Goal: Task Accomplishment & Management: Use online tool/utility

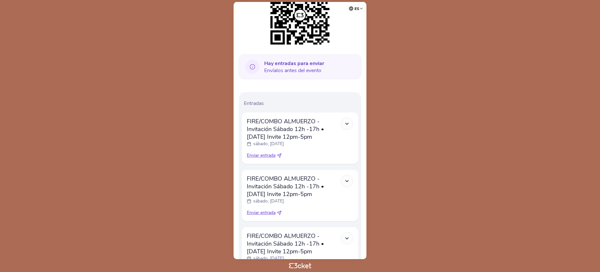
scroll to position [105, 0]
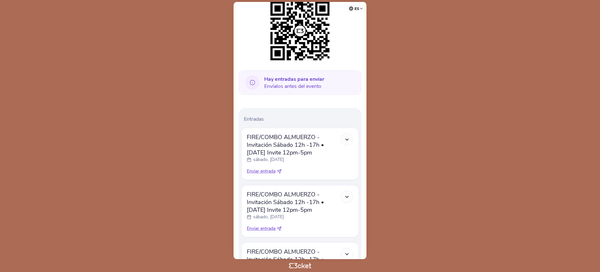
click at [281, 172] on icon at bounding box center [279, 171] width 5 height 5
select select "34"
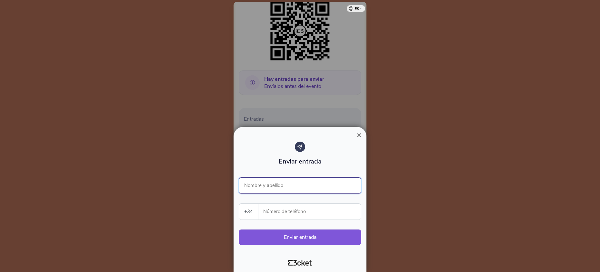
click at [277, 186] on input "Nombre y apellido" at bounding box center [300, 186] width 123 height 16
type input "German Simone"
click at [274, 211] on input "Número de teléfono" at bounding box center [311, 212] width 97 height 16
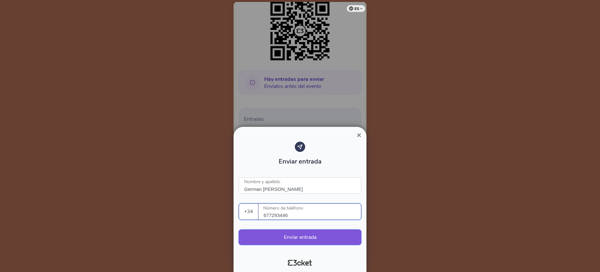
type input "677293446"
click at [317, 236] on button "Enviar entrada" at bounding box center [300, 237] width 123 height 15
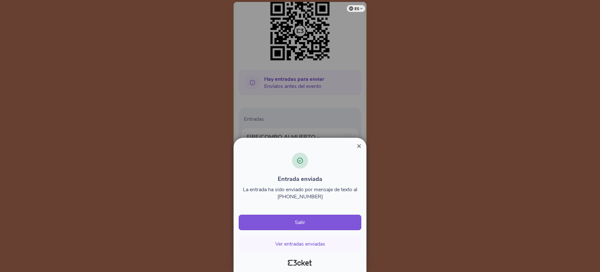
drag, startPoint x: 313, startPoint y: 242, endPoint x: 419, endPoint y: 194, distance: 116.5
click at [313, 242] on button "Ver entradas enviadas" at bounding box center [300, 244] width 123 height 15
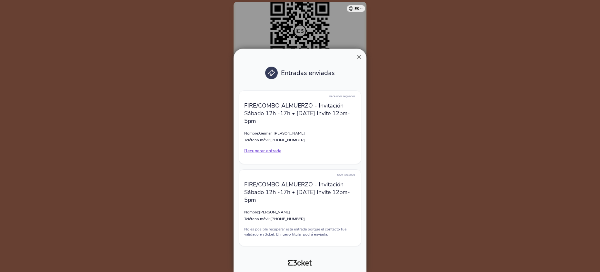
click at [361, 55] on button "×" at bounding box center [358, 57] width 15 height 8
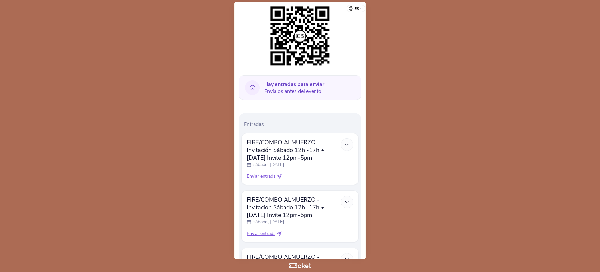
scroll to position [100, 0]
click at [280, 176] on icon at bounding box center [279, 176] width 5 height 5
select select "34"
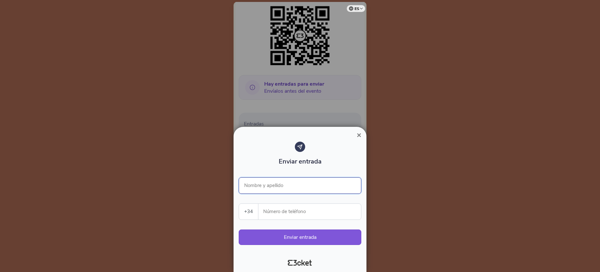
click at [272, 185] on input "Nombre y apellido" at bounding box center [300, 186] width 123 height 16
type input "b"
type input "Benjamin Caro"
click at [277, 212] on input "Número de teléfono" at bounding box center [311, 212] width 97 height 16
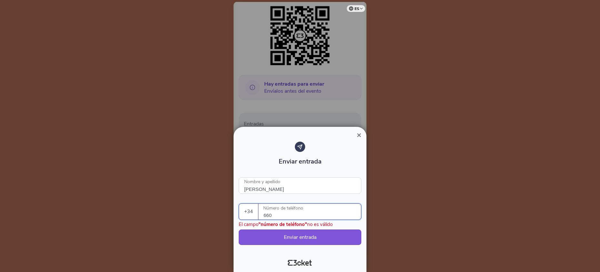
click at [297, 217] on input "660" at bounding box center [311, 212] width 97 height 16
type input "660407989"
click at [298, 237] on button "Enviar entrada" at bounding box center [300, 237] width 123 height 15
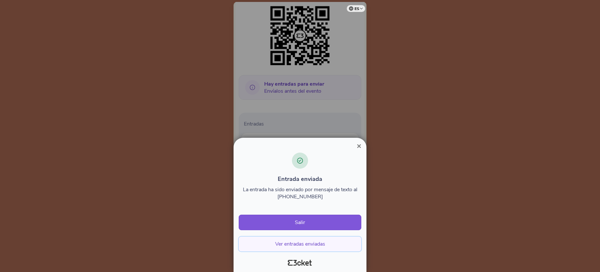
click at [293, 243] on button "Ver entradas enviadas" at bounding box center [300, 244] width 123 height 15
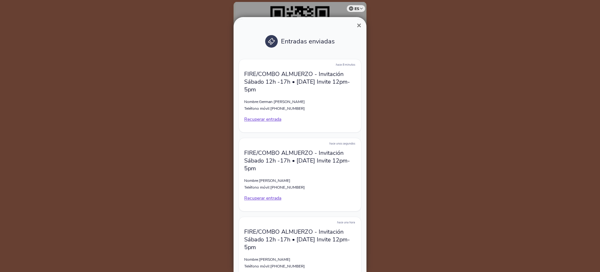
scroll to position [2, 0]
click at [327, 81] on p "FIRE/COMBO ALMUERZO - Invitación [DATE] 12h -17h • [DATE] Invite 12pm-5pm" at bounding box center [300, 80] width 112 height 23
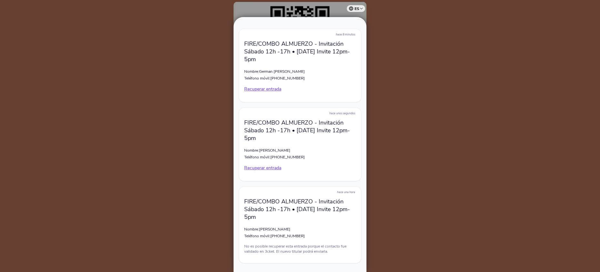
scroll to position [47, 0]
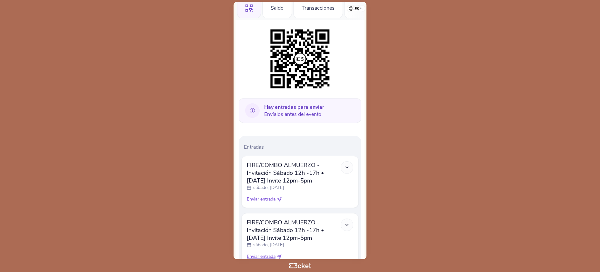
scroll to position [113, 0]
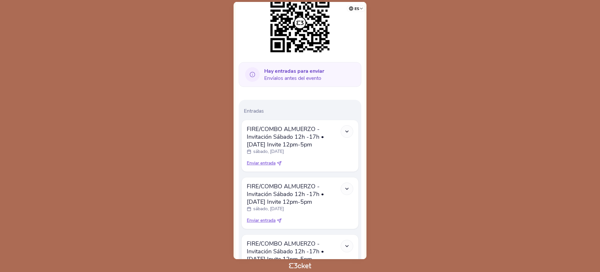
click at [348, 131] on icon at bounding box center [346, 131] width 5 height 5
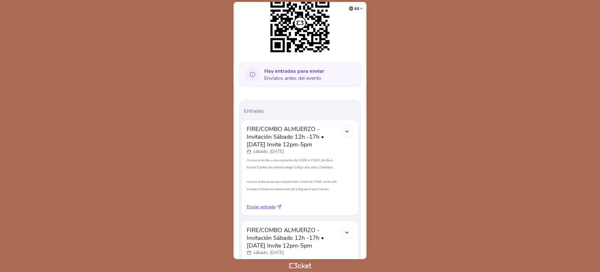
click at [281, 206] on icon at bounding box center [280, 206] width 2 height 2
select select "34"
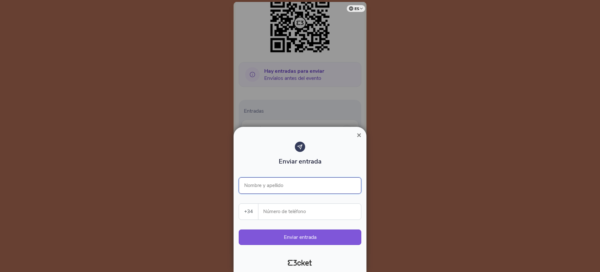
click at [280, 184] on input "Nombre y apellido" at bounding box center [300, 186] width 123 height 16
type input "Elsa Laredo Prado"
click at [270, 214] on input "Número de teléfono" at bounding box center [311, 212] width 97 height 16
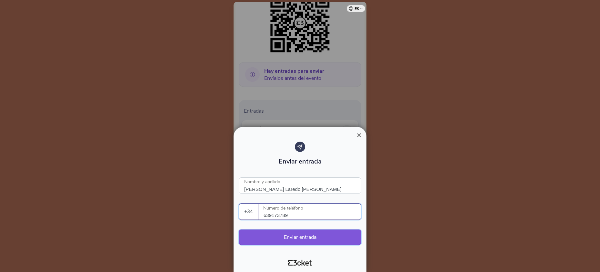
type input "639173789"
click at [284, 233] on button "Enviar entrada" at bounding box center [300, 237] width 123 height 15
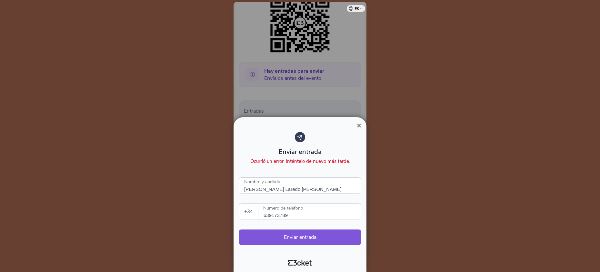
click at [303, 213] on input "639173789" at bounding box center [311, 212] width 97 height 16
click at [294, 237] on button "Enviar entrada" at bounding box center [300, 237] width 123 height 15
click at [359, 129] on span "×" at bounding box center [359, 125] width 5 height 9
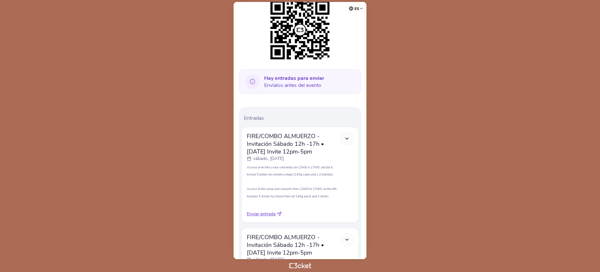
scroll to position [110, 0]
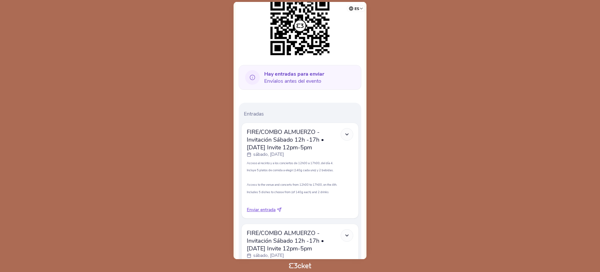
click at [280, 210] on icon at bounding box center [279, 210] width 5 height 5
select select "34"
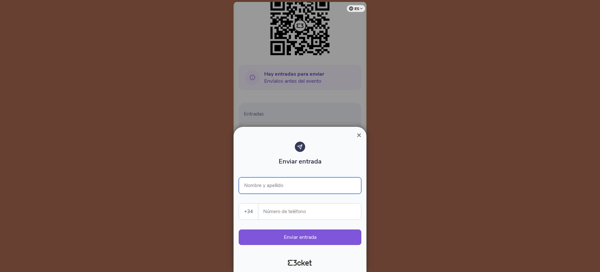
click at [270, 183] on input "Nombre y apellido" at bounding box center [300, 186] width 123 height 16
type input "Elsa Laredo"
click at [262, 215] on label "Número de teléfono" at bounding box center [309, 212] width 103 height 16
click at [265, 213] on input "Número de teléfono" at bounding box center [311, 212] width 97 height 16
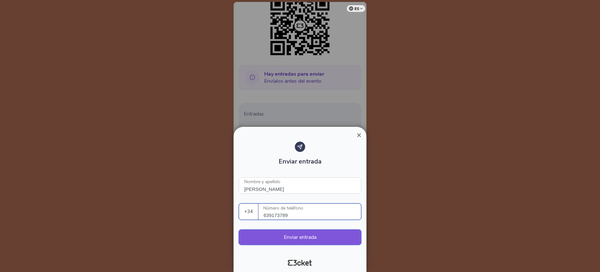
type input "639173789"
click at [306, 238] on button "Enviar entrada" at bounding box center [300, 237] width 123 height 15
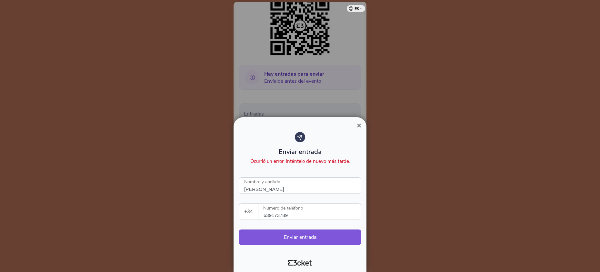
click at [360, 126] on span "×" at bounding box center [359, 125] width 5 height 9
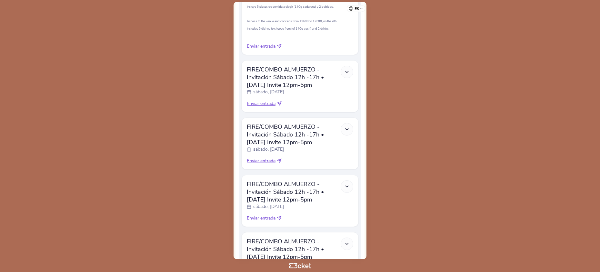
scroll to position [274, 0]
click at [281, 103] on icon at bounding box center [279, 103] width 5 height 5
select select "34"
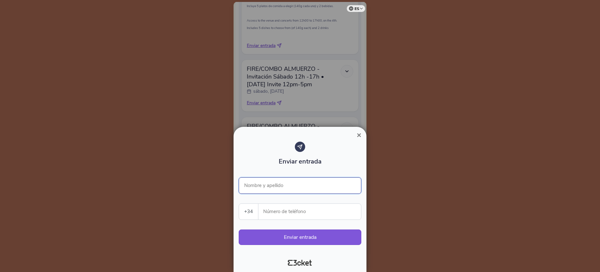
click at [283, 182] on input "Nombre y apellido" at bounding box center [300, 186] width 123 height 16
type input "K"
type input "Luca Simone"
click at [290, 214] on input "Número de teléfono" at bounding box center [311, 212] width 97 height 16
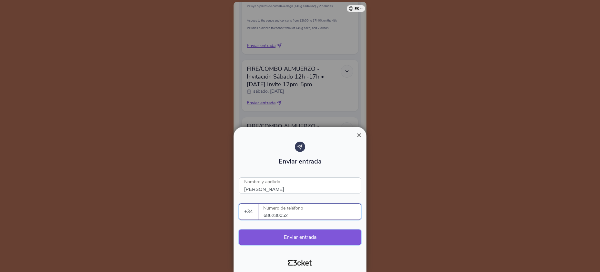
type input "686230052"
click at [302, 238] on button "Enviar entrada" at bounding box center [300, 237] width 123 height 15
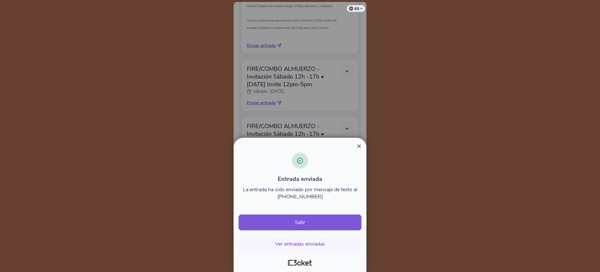
click at [303, 221] on button "Salir" at bounding box center [300, 222] width 123 height 15
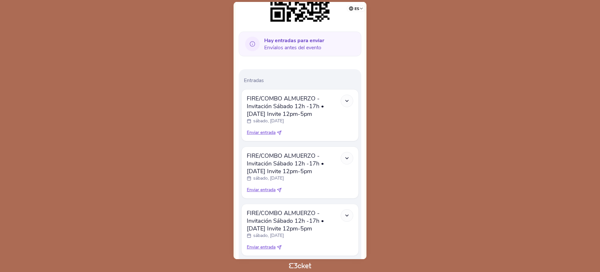
scroll to position [143, 0]
click at [346, 102] on polyline at bounding box center [346, 101] width 3 height 1
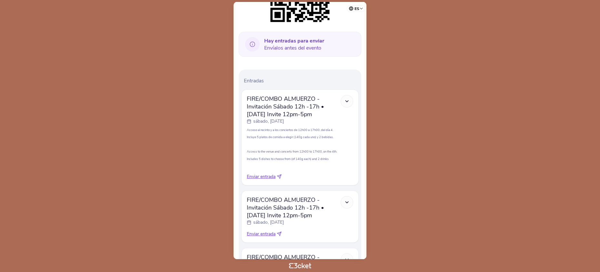
click at [258, 176] on span "Enviar entrada" at bounding box center [261, 177] width 29 height 6
select select "34"
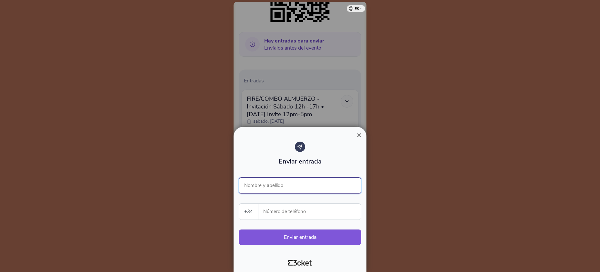
click at [263, 184] on input "Nombre y apellido" at bounding box center [300, 186] width 123 height 16
type input "Nico Simone"
click at [271, 212] on input "Número de teléfono" at bounding box center [311, 212] width 97 height 16
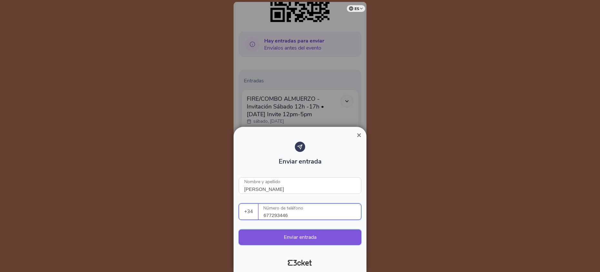
type input "677293446"
click at [291, 239] on button "Enviar entrada" at bounding box center [300, 237] width 123 height 15
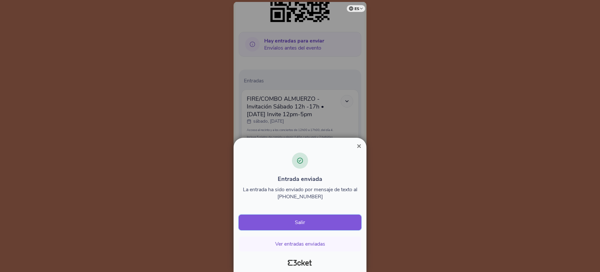
click at [297, 224] on button "Salir" at bounding box center [300, 222] width 123 height 15
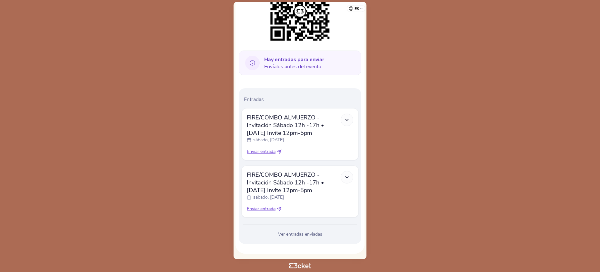
scroll to position [125, 0]
click at [281, 208] on icon at bounding box center [279, 208] width 5 height 5
select select "34"
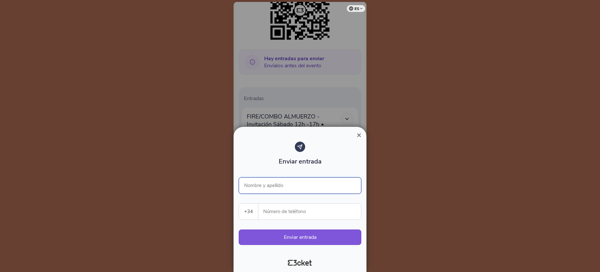
click at [307, 189] on input "Nombre y apellido" at bounding box center [300, 186] width 123 height 16
type input "[PERSON_NAME]"
click at [291, 208] on input "Número de teléfono" at bounding box center [311, 212] width 97 height 16
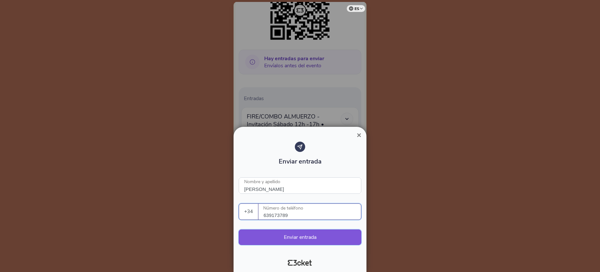
type input "639173789"
click at [289, 235] on button "Enviar entrada" at bounding box center [300, 237] width 123 height 15
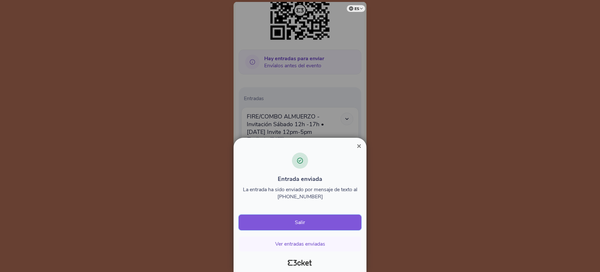
click at [294, 223] on button "Salir" at bounding box center [300, 222] width 123 height 15
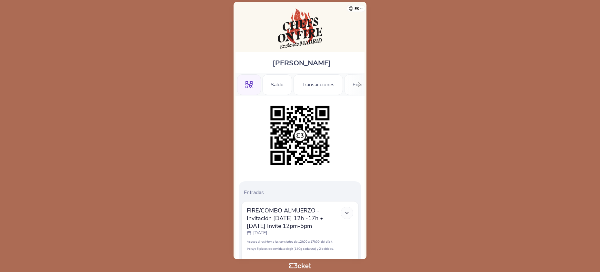
click at [399, 168] on body "es Português ([GEOGRAPHIC_DATA]) English Español Catalan [DEMOGRAPHIC_DATA] [PE…" at bounding box center [300, 136] width 595 height 267
